Goal: Task Accomplishment & Management: Complete application form

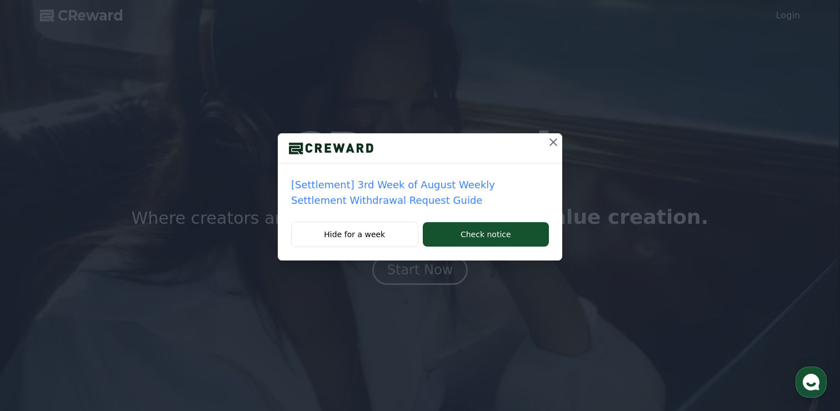
click at [556, 143] on icon at bounding box center [552, 142] width 13 height 13
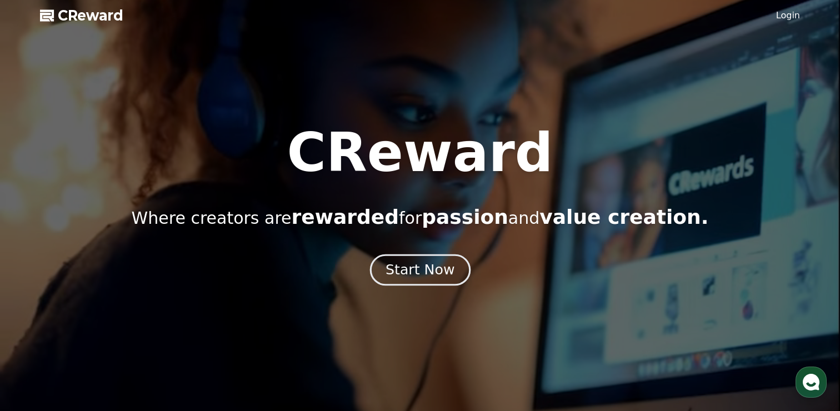
click at [435, 278] on div "Start Now" at bounding box center [419, 269] width 69 height 19
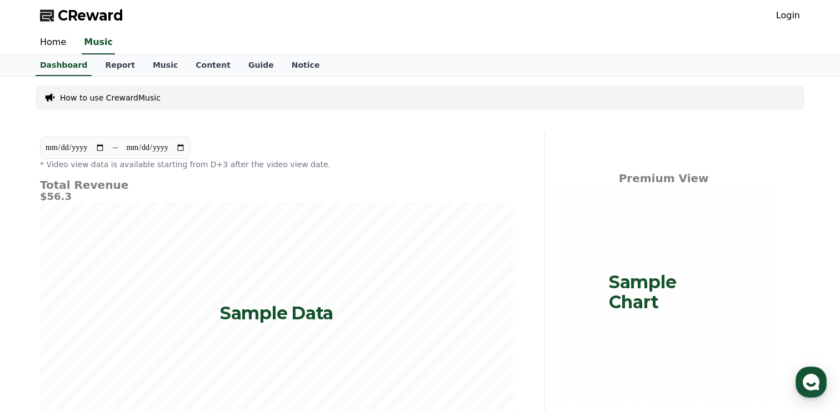
click at [784, 16] on link "Login" at bounding box center [788, 15] width 24 height 13
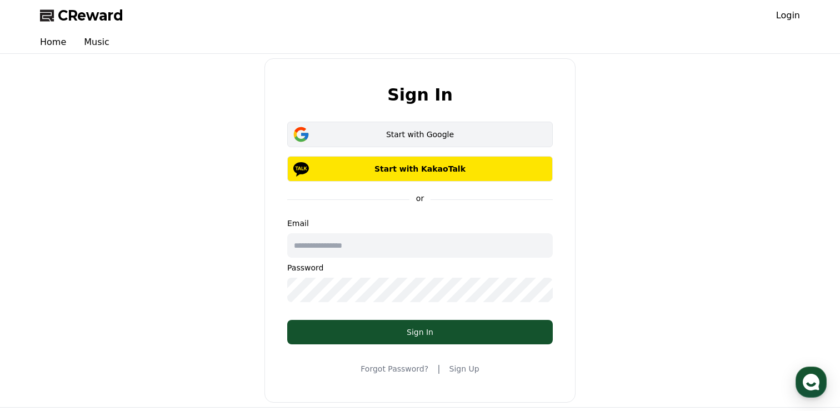
click at [427, 136] on div "Start with Google" at bounding box center [419, 134] width 233 height 11
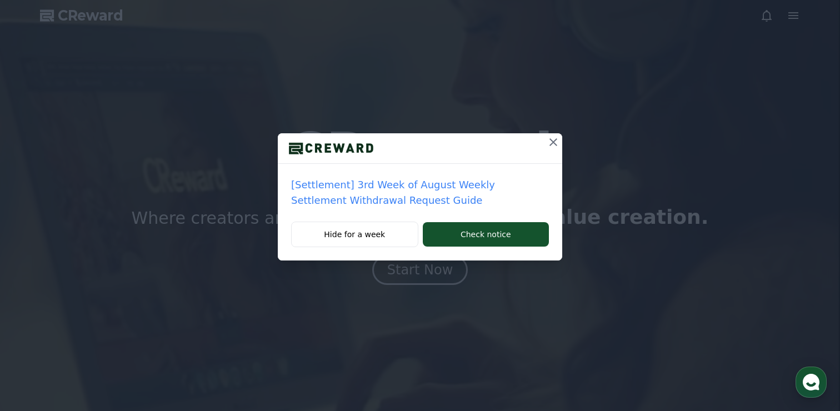
click at [549, 143] on icon at bounding box center [552, 142] width 13 height 13
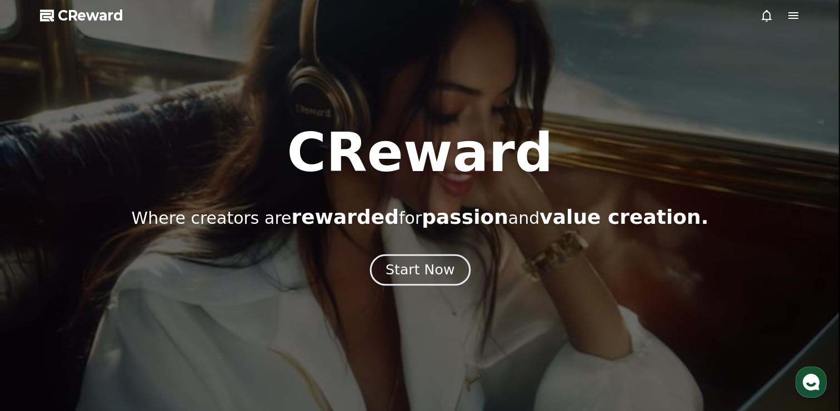
click at [412, 268] on div "Start Now" at bounding box center [419, 269] width 69 height 19
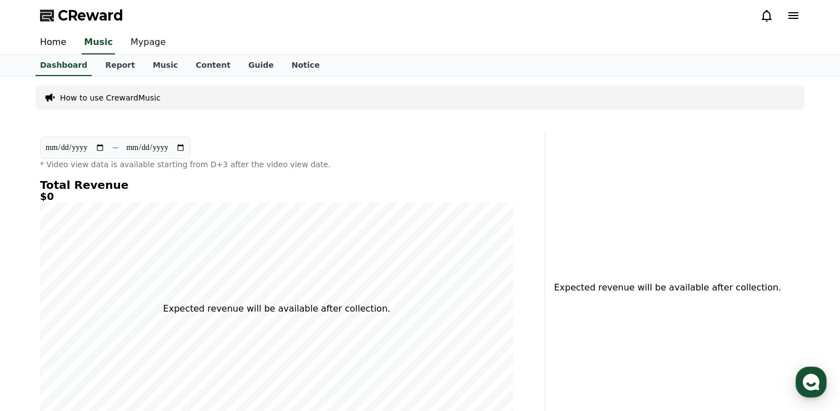
click at [143, 40] on link "Mypage" at bounding box center [148, 42] width 53 height 23
click at [57, 44] on link "Home" at bounding box center [53, 42] width 44 height 23
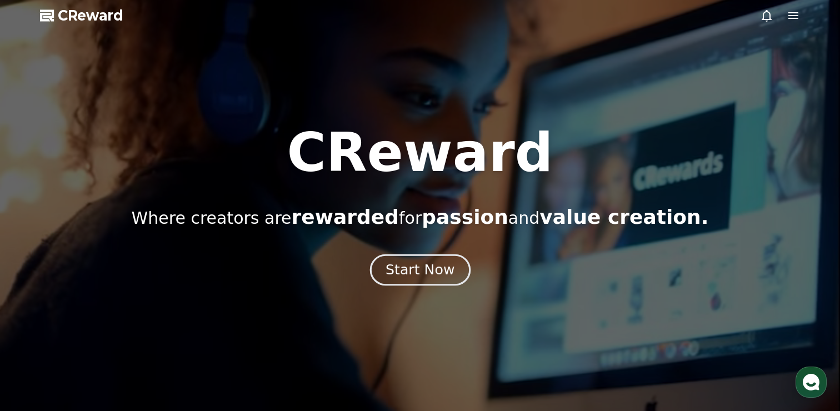
click at [429, 272] on div "Start Now" at bounding box center [419, 269] width 69 height 19
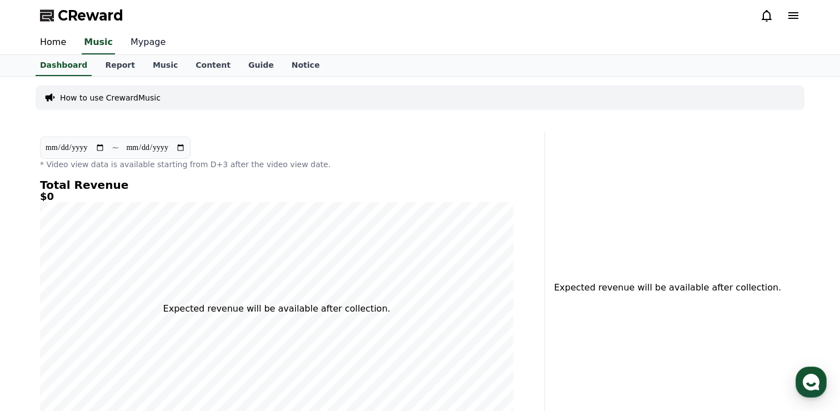
click at [144, 40] on link "Mypage" at bounding box center [148, 42] width 53 height 23
select select "**********"
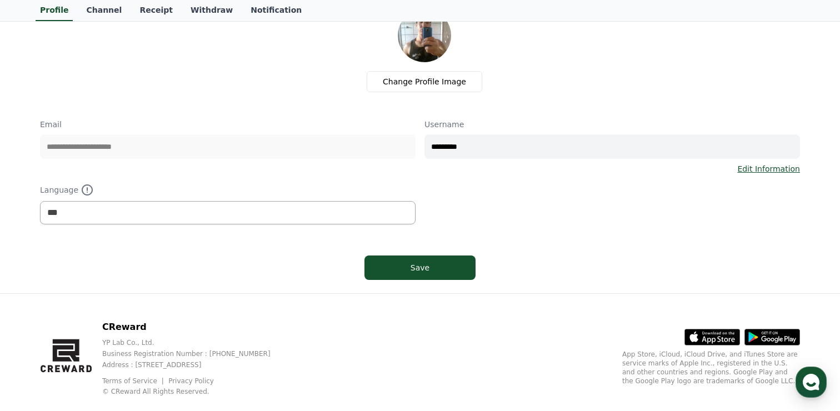
scroll to position [75, 0]
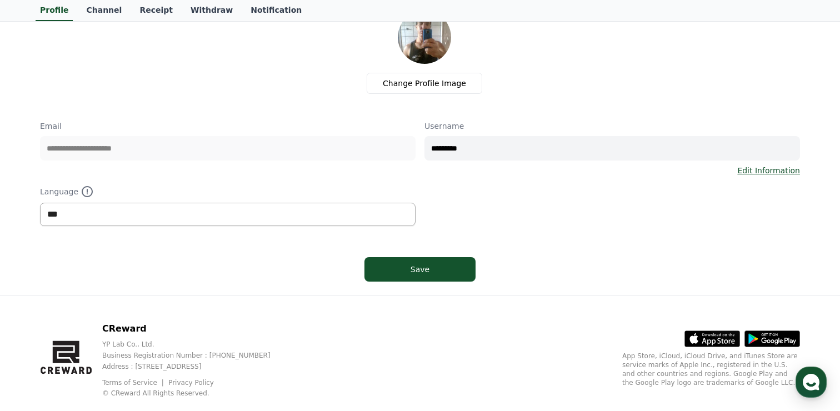
click at [336, 217] on select "*** ******* ***" at bounding box center [227, 214] width 375 height 23
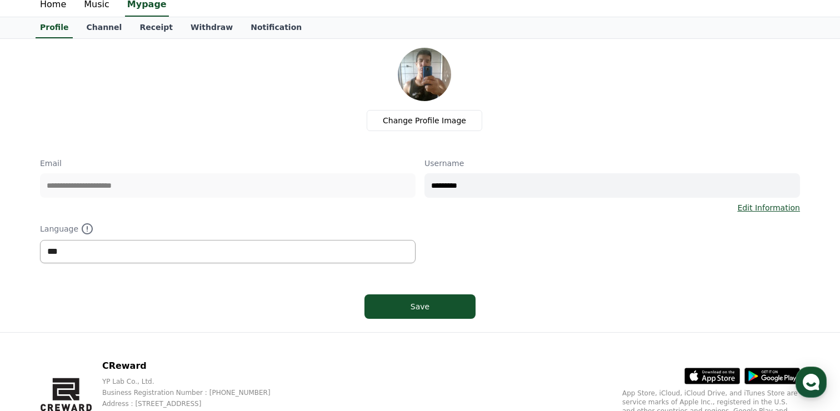
scroll to position [0, 0]
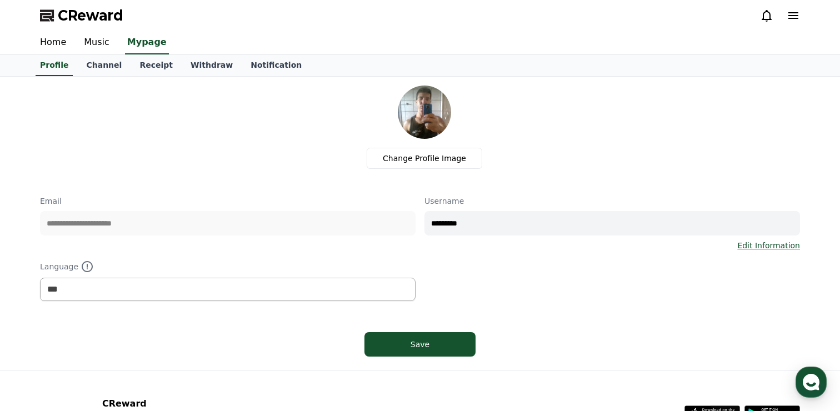
click at [789, 18] on icon at bounding box center [793, 15] width 10 height 7
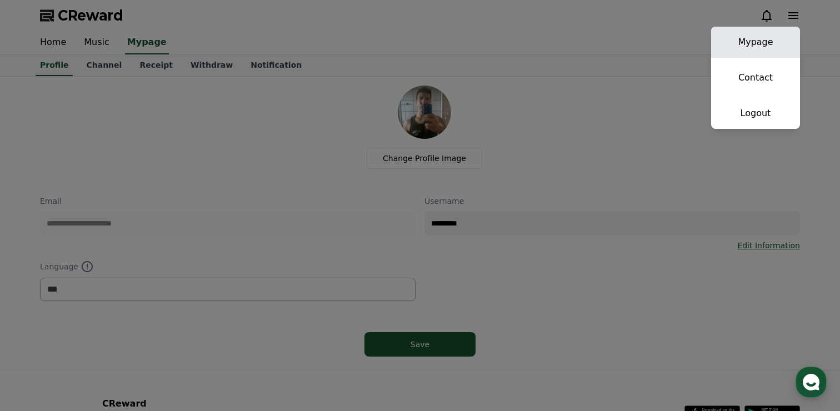
click at [766, 42] on link "Mypage" at bounding box center [755, 42] width 89 height 31
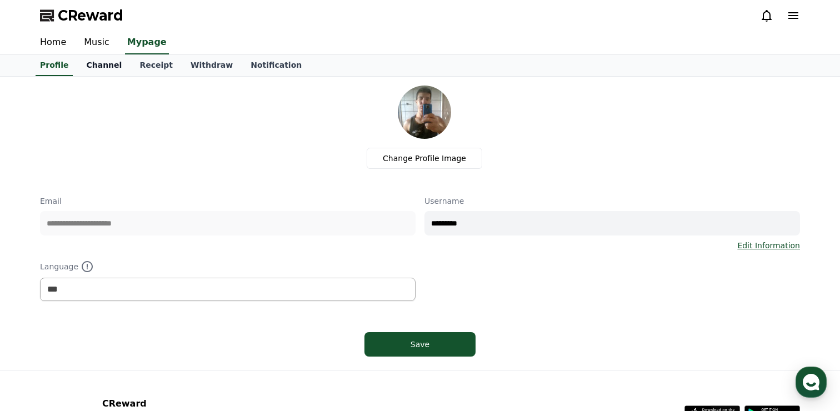
click at [102, 67] on link "Channel" at bounding box center [103, 65] width 53 height 21
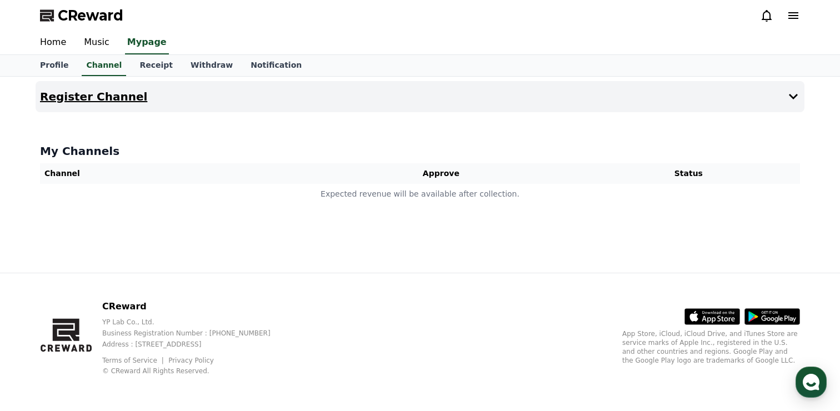
click at [791, 93] on icon at bounding box center [792, 96] width 13 height 13
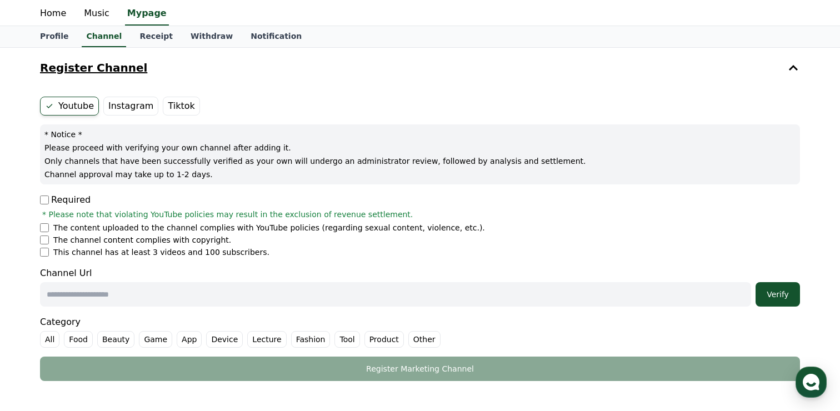
scroll to position [31, 0]
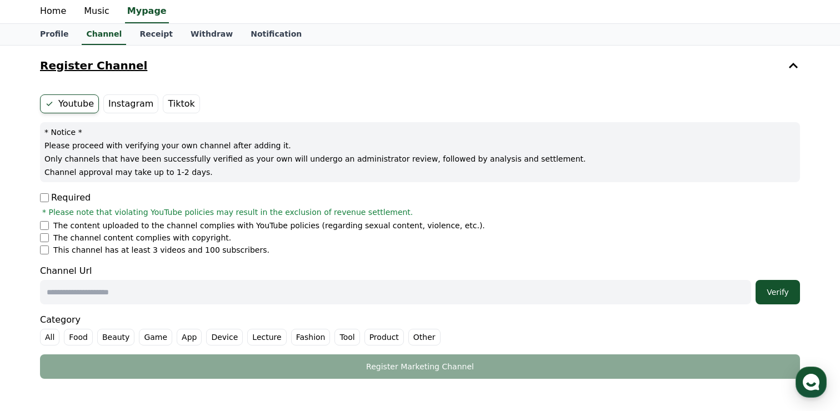
click at [47, 203] on p "Required" at bounding box center [65, 197] width 51 height 13
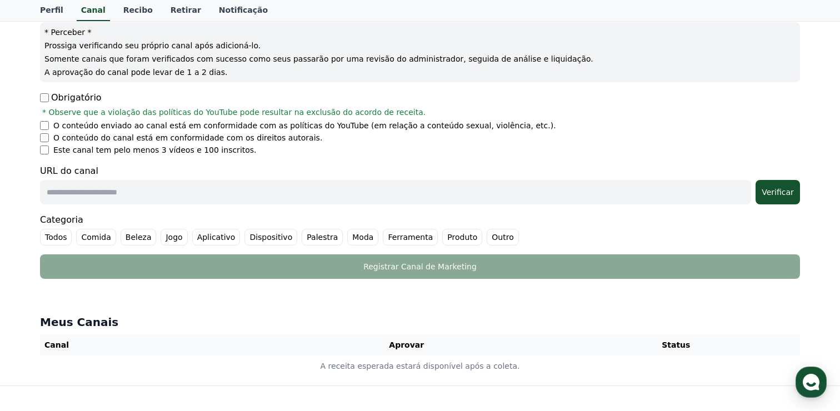
scroll to position [134, 0]
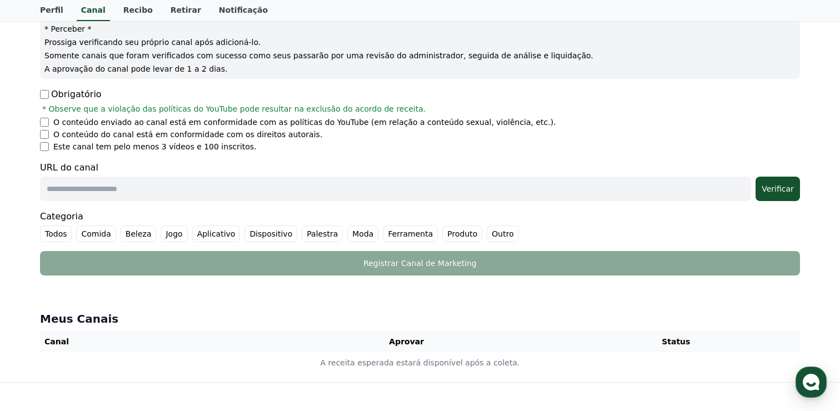
click at [227, 194] on input "text" at bounding box center [395, 189] width 711 height 24
paste input "**********"
type input "**********"
click at [771, 193] on div "Verificar" at bounding box center [778, 188] width 36 height 11
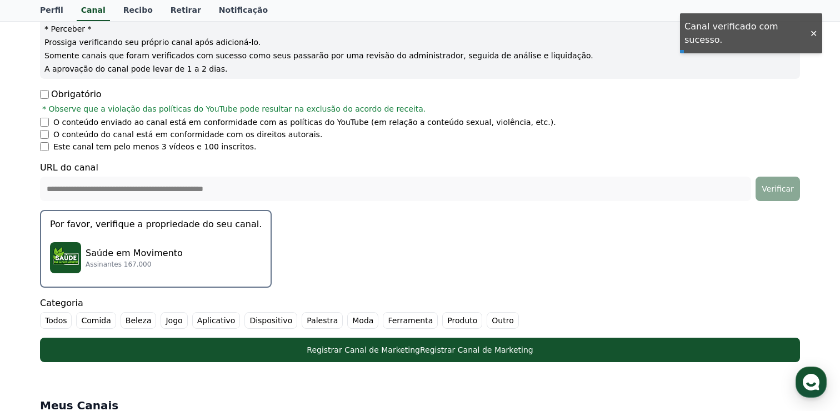
click at [151, 245] on div "Saúde em Movimento Assinantes 167.000" at bounding box center [156, 257] width 212 height 44
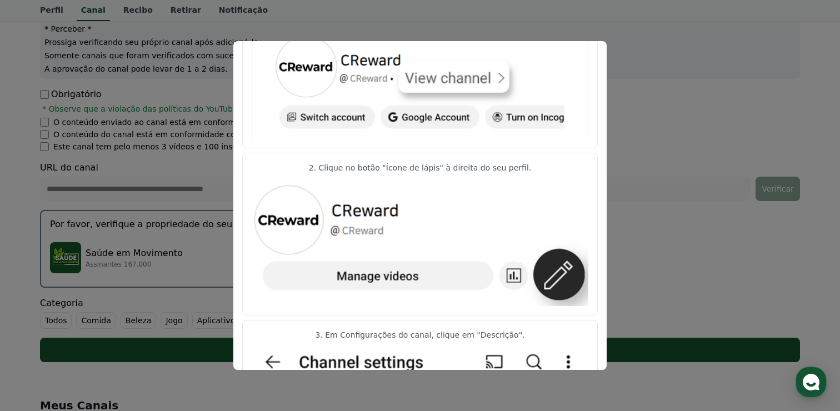
scroll to position [0, 0]
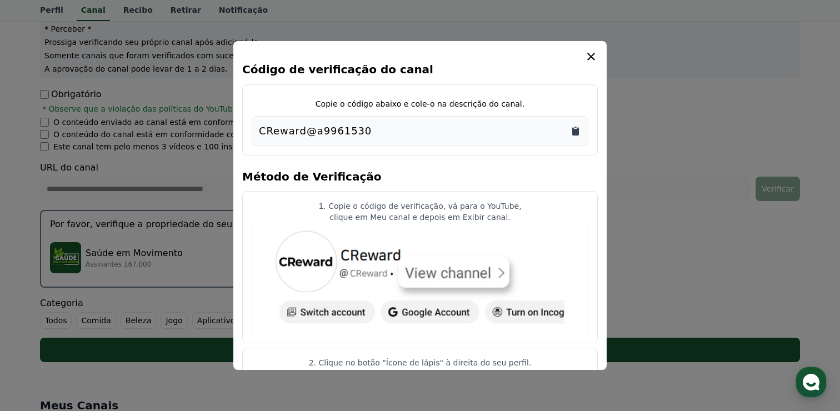
click at [576, 133] on icon "Copiar para a área de transferência" at bounding box center [575, 131] width 7 height 8
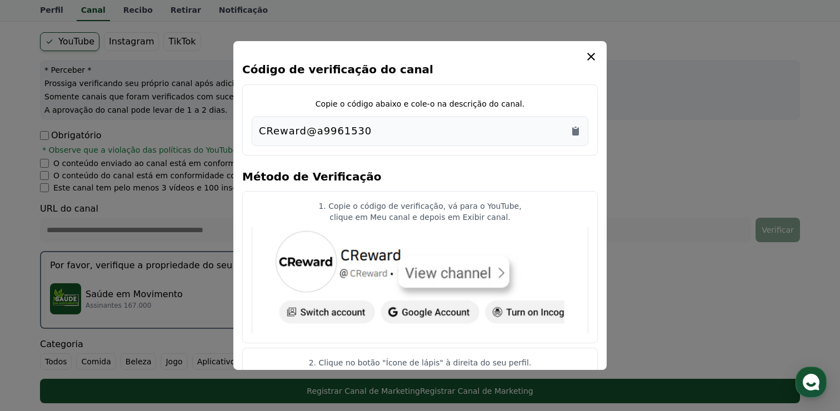
click at [593, 53] on icon "modal" at bounding box center [590, 56] width 13 height 13
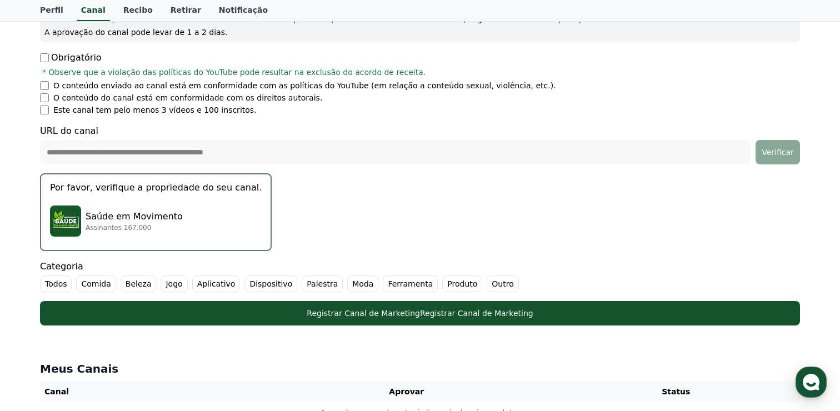
scroll to position [178, 0]
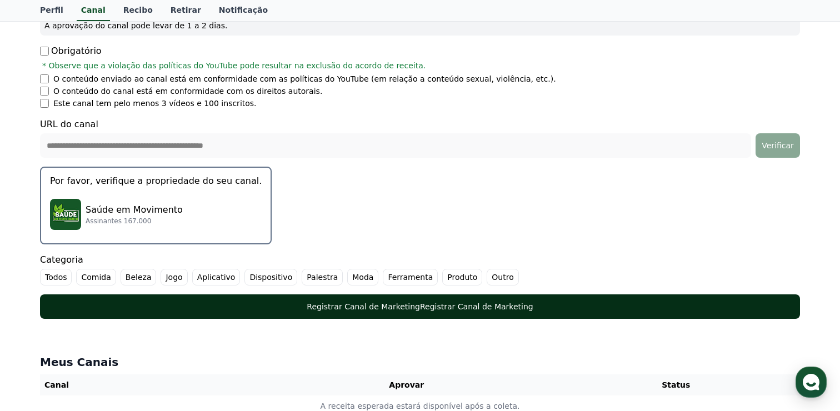
click at [408, 304] on font "Registrar Canal de Marketing" at bounding box center [363, 306] width 113 height 9
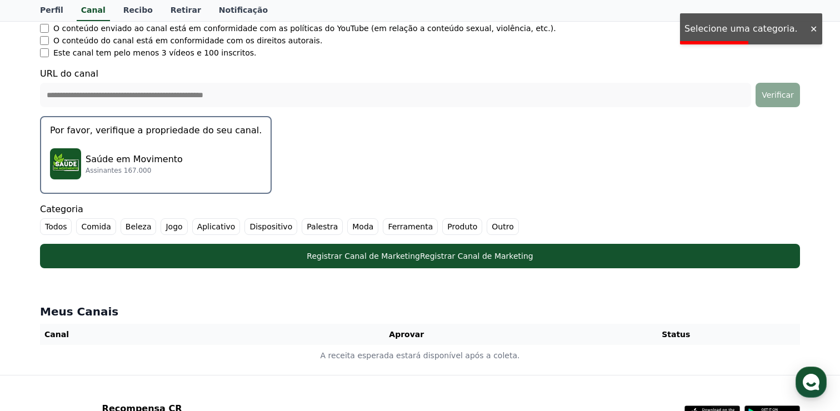
scroll to position [227, 0]
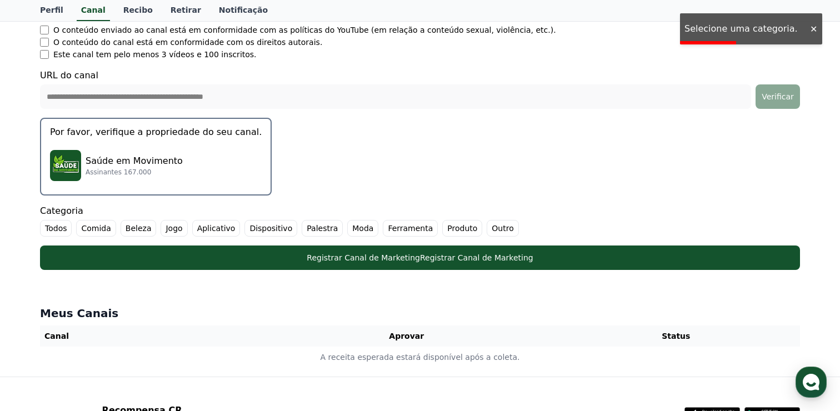
click at [189, 166] on div "Saúde em Movimento Assinantes 167.000" at bounding box center [156, 165] width 212 height 44
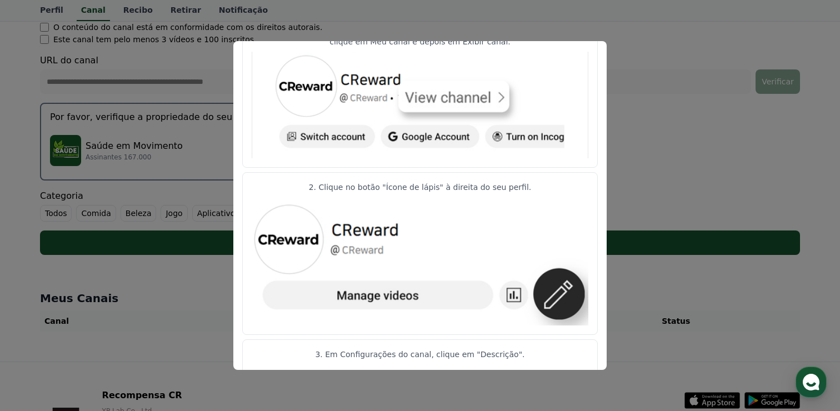
scroll to position [0, 0]
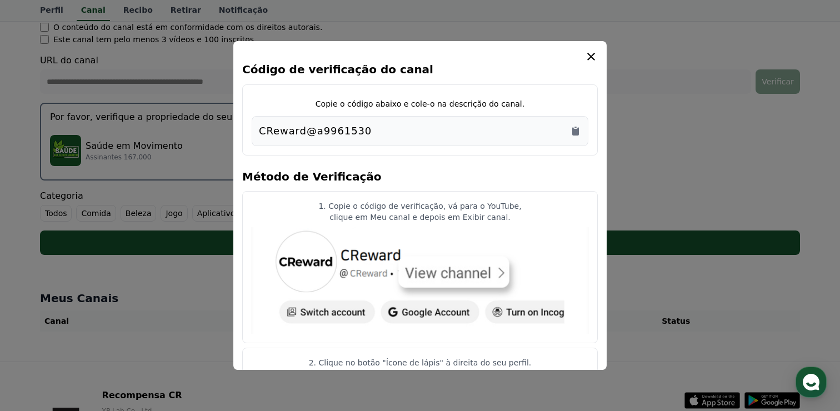
click at [593, 52] on icon "modal" at bounding box center [590, 56] width 13 height 13
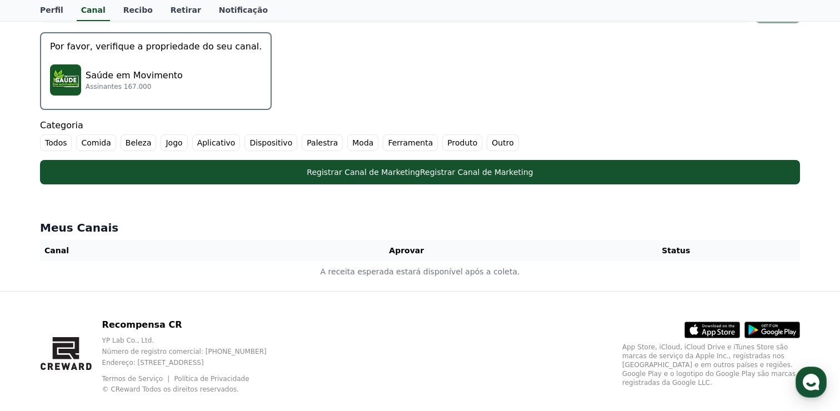
scroll to position [332, 0]
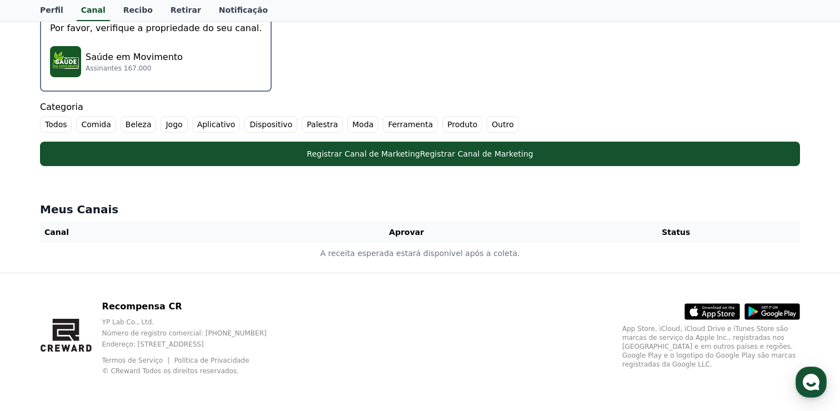
click at [88, 124] on font "Comida" at bounding box center [95, 124] width 29 height 9
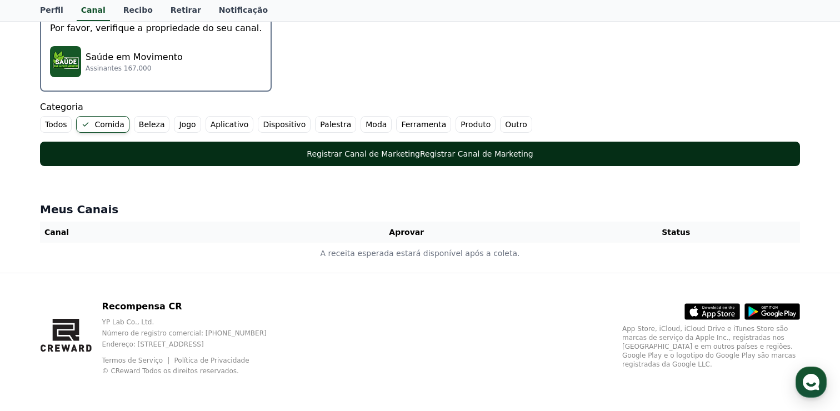
click at [373, 158] on button "Registrar Canal de Marketing Registrar Canal de Marketing" at bounding box center [420, 154] width 760 height 24
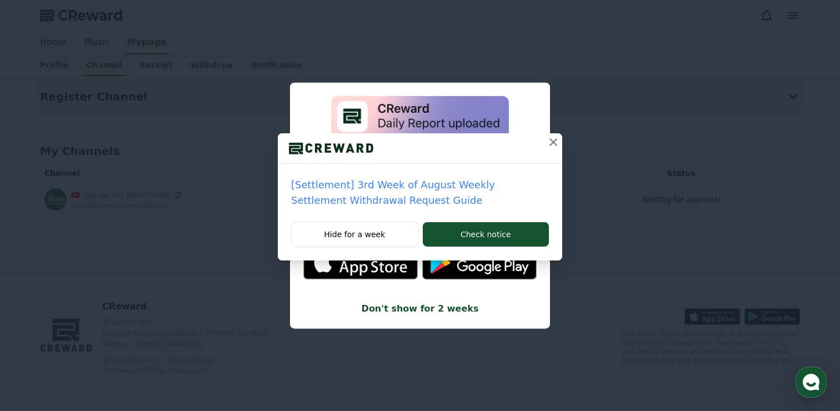
click at [552, 145] on icon at bounding box center [552, 142] width 13 height 13
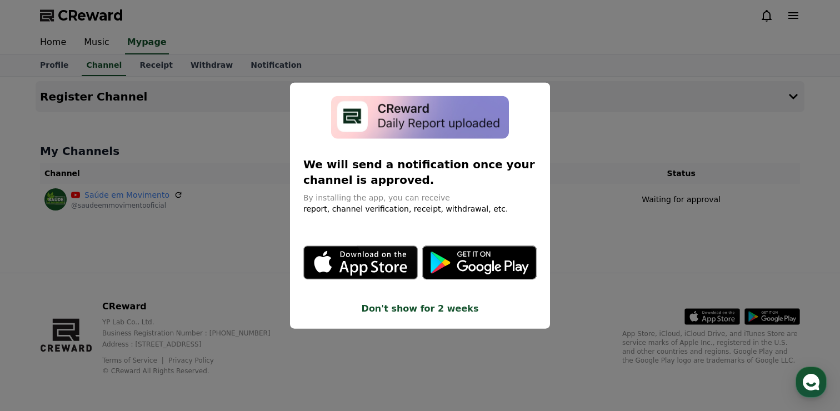
click at [364, 259] on icon "modal" at bounding box center [360, 262] width 113 height 32
click at [599, 100] on button "close modal" at bounding box center [420, 205] width 840 height 411
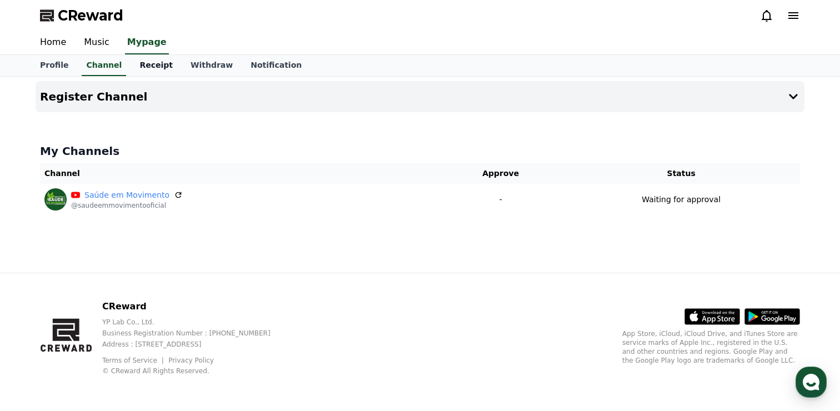
click at [146, 61] on link "Receipt" at bounding box center [156, 65] width 51 height 21
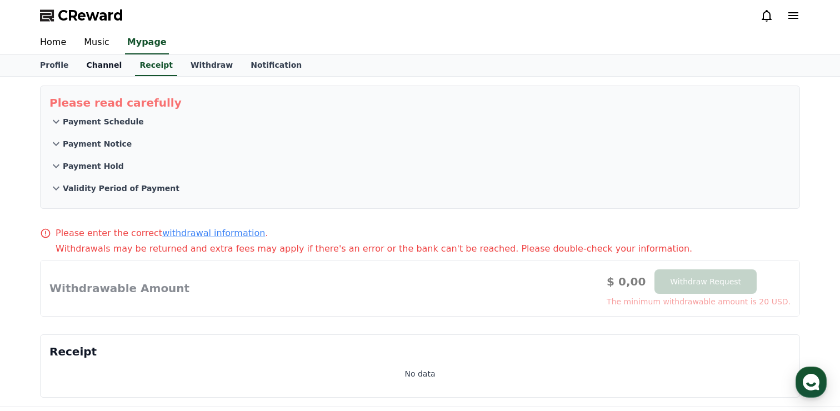
click at [105, 67] on link "Channel" at bounding box center [103, 65] width 53 height 21
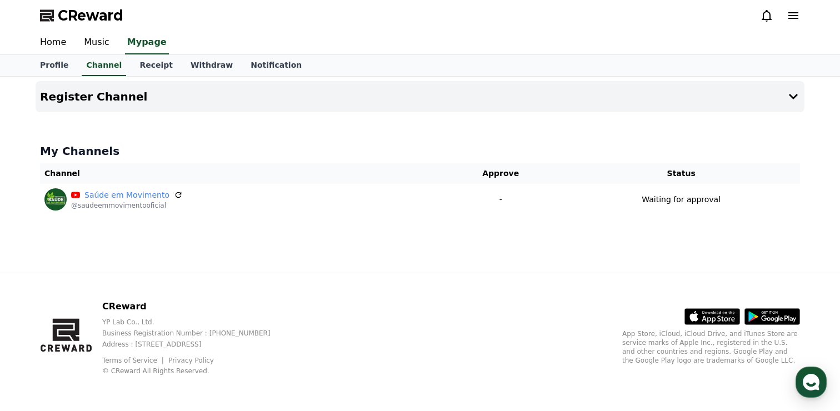
click at [495, 112] on div at bounding box center [420, 116] width 769 height 9
click at [492, 106] on button "Register Channel" at bounding box center [420, 96] width 769 height 31
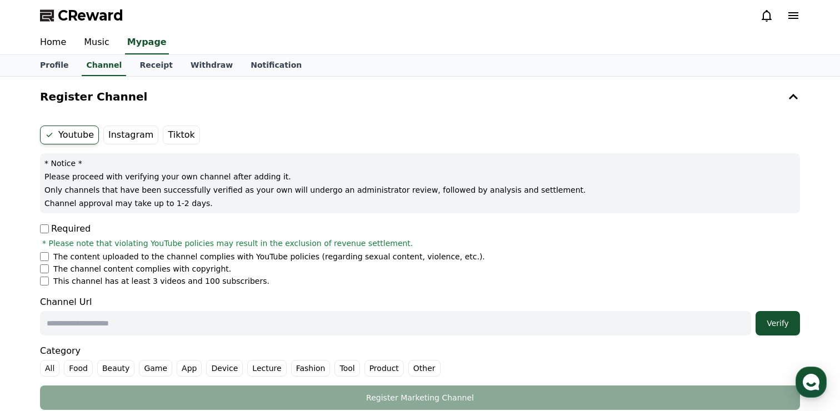
click at [132, 135] on label "Instagram" at bounding box center [130, 135] width 55 height 19
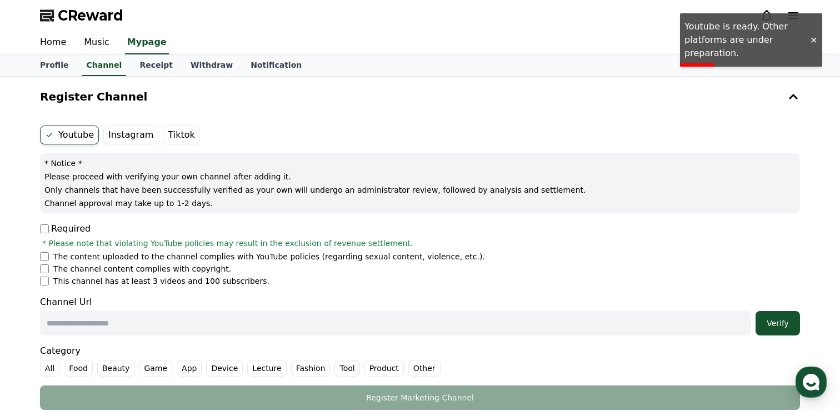
click at [178, 135] on label "Tiktok" at bounding box center [181, 135] width 37 height 19
click at [105, 71] on link "Channel" at bounding box center [104, 65] width 44 height 21
click at [773, 97] on button "Register Channel" at bounding box center [420, 96] width 769 height 31
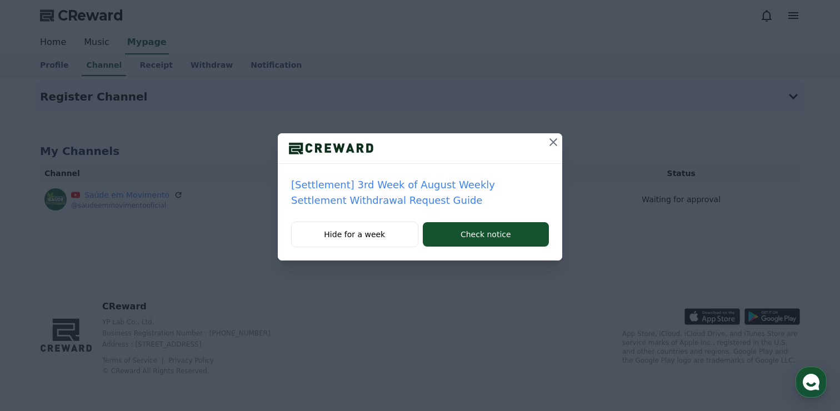
click at [554, 143] on icon at bounding box center [553, 142] width 8 height 8
